Goal: Navigation & Orientation: Understand site structure

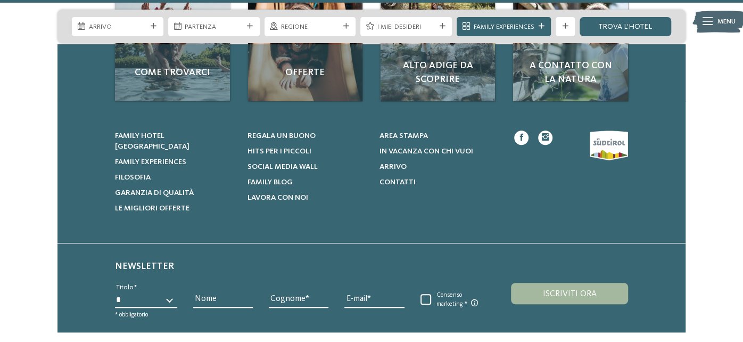
scroll to position [2886, 0]
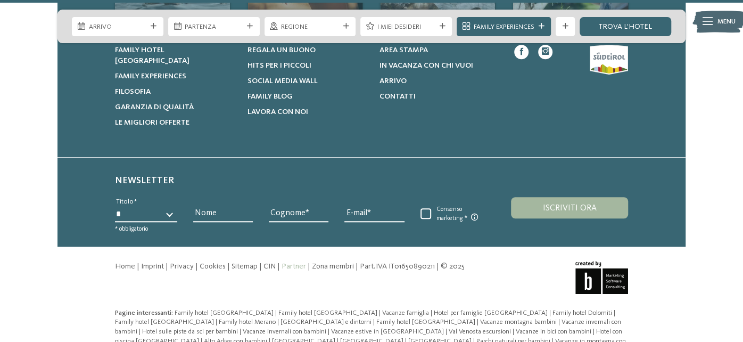
click at [289, 262] on link "Partner" at bounding box center [294, 265] width 24 height 7
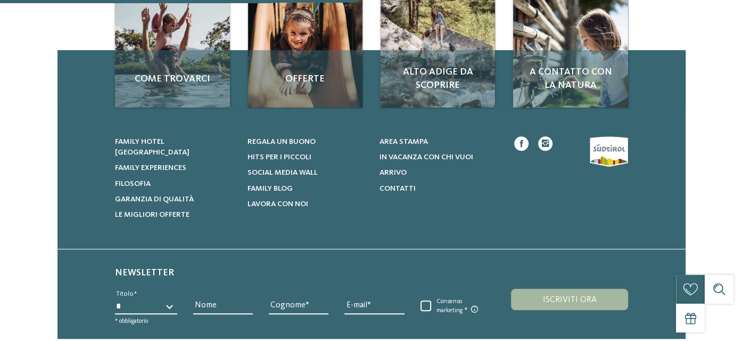
scroll to position [479, 0]
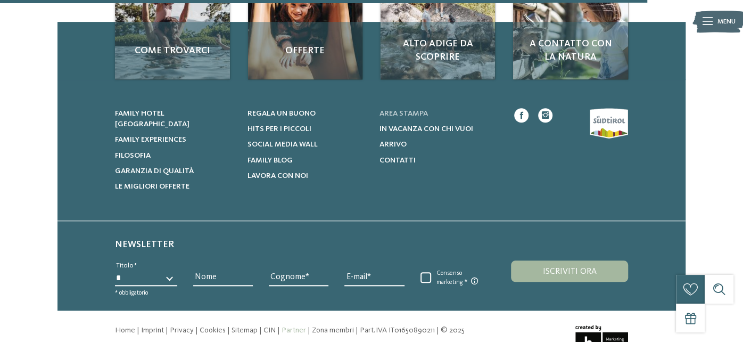
click at [403, 113] on span "Area stampa" at bounding box center [404, 113] width 48 height 7
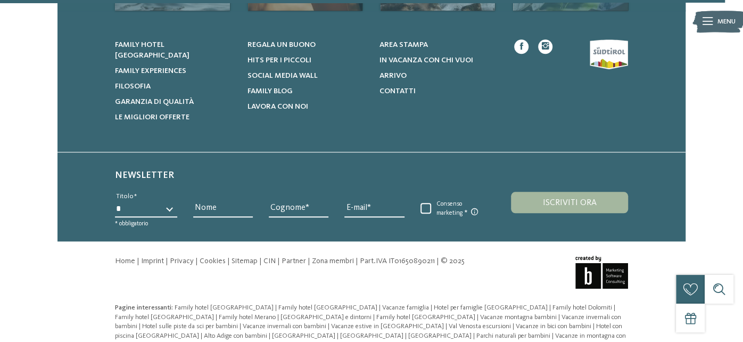
scroll to position [623, 0]
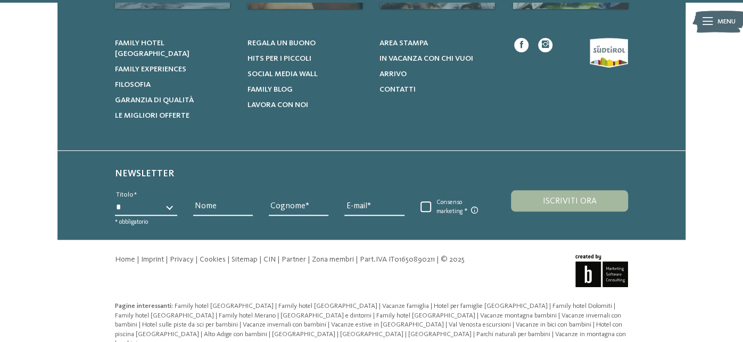
click at [606, 57] on div at bounding box center [564, 80] width 128 height 84
click at [391, 90] on span "Contatti" at bounding box center [398, 89] width 36 height 7
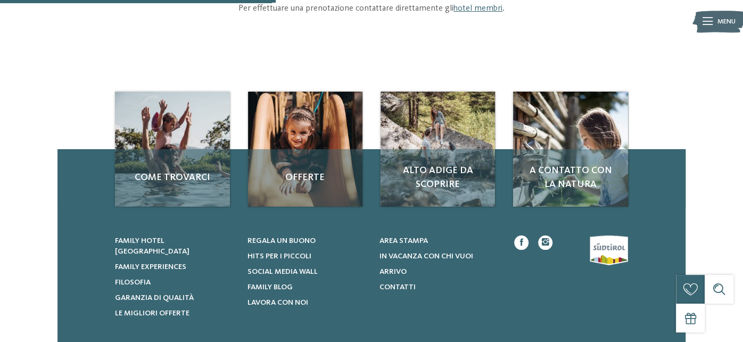
scroll to position [266, 0]
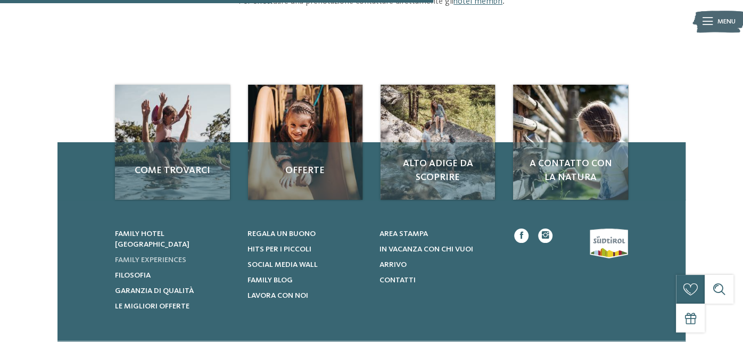
click at [159, 256] on span "Family experiences" at bounding box center [150, 259] width 71 height 7
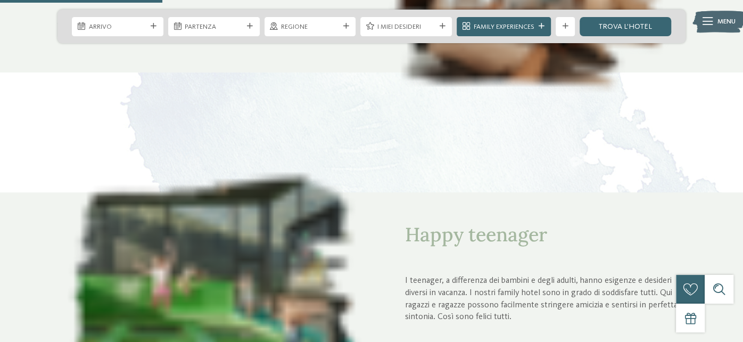
scroll to position [1011, 0]
